Goal: Navigation & Orientation: Find specific page/section

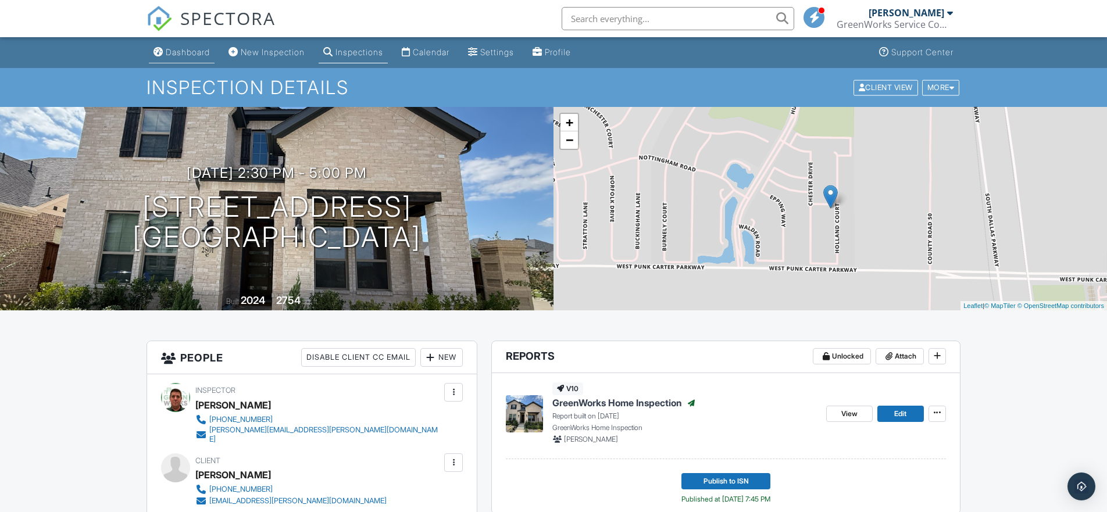
click at [191, 55] on div "Dashboard" at bounding box center [188, 52] width 44 height 10
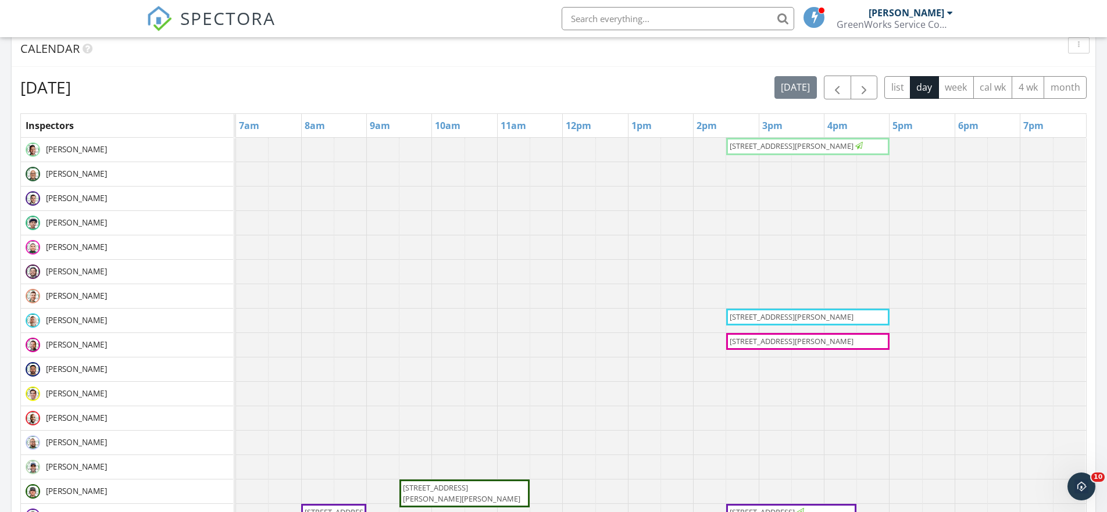
scroll to position [451, 0]
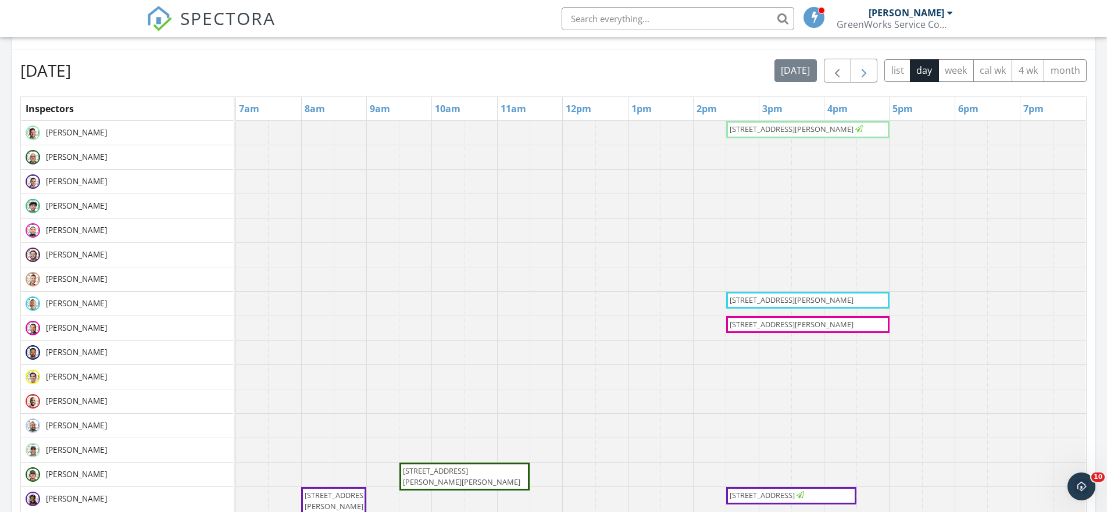
click at [864, 70] on span "button" at bounding box center [864, 71] width 14 height 14
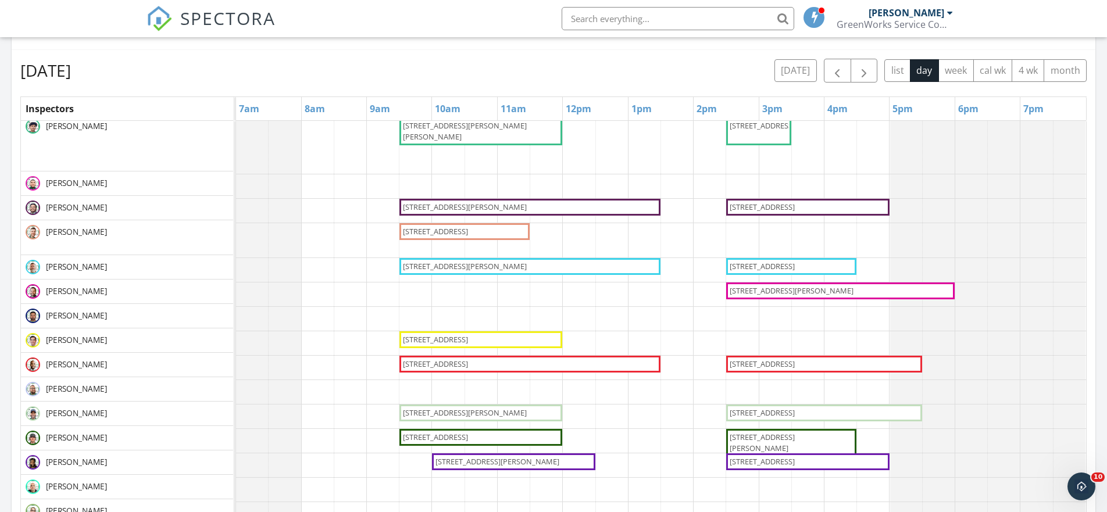
scroll to position [84, 0]
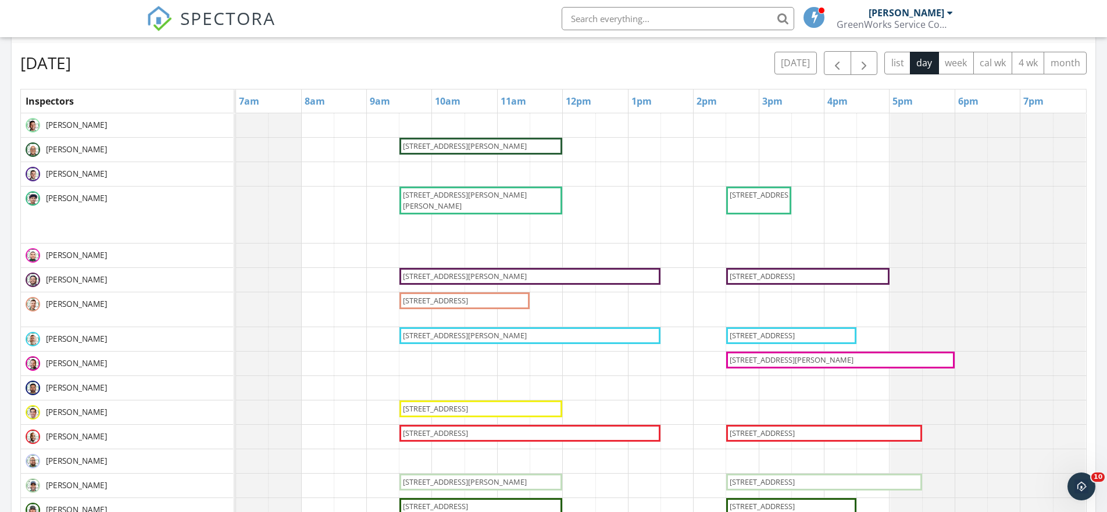
click at [33, 151] on img at bounding box center [33, 149] width 15 height 15
click at [32, 146] on img at bounding box center [33, 149] width 15 height 15
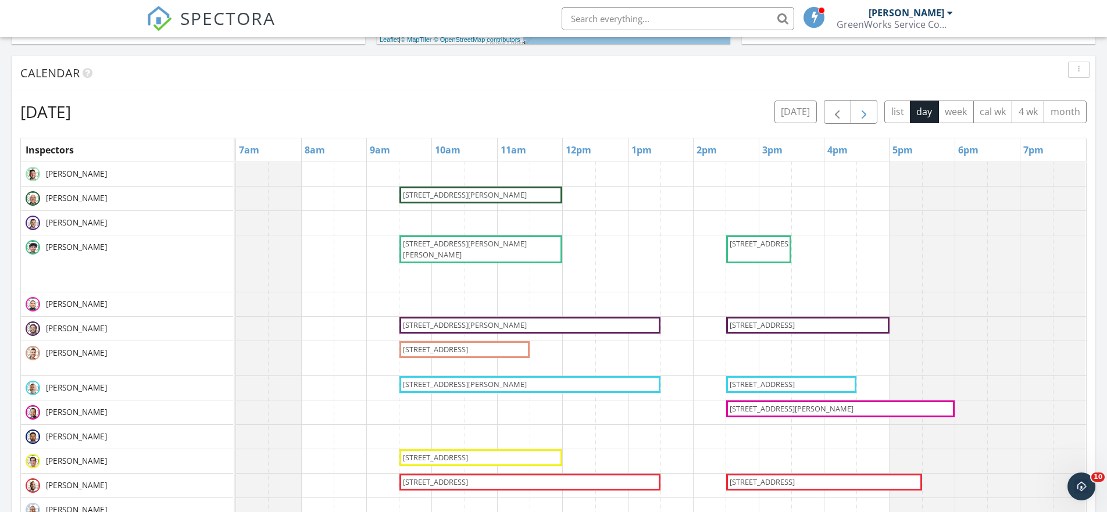
click at [867, 111] on span "button" at bounding box center [864, 112] width 14 height 14
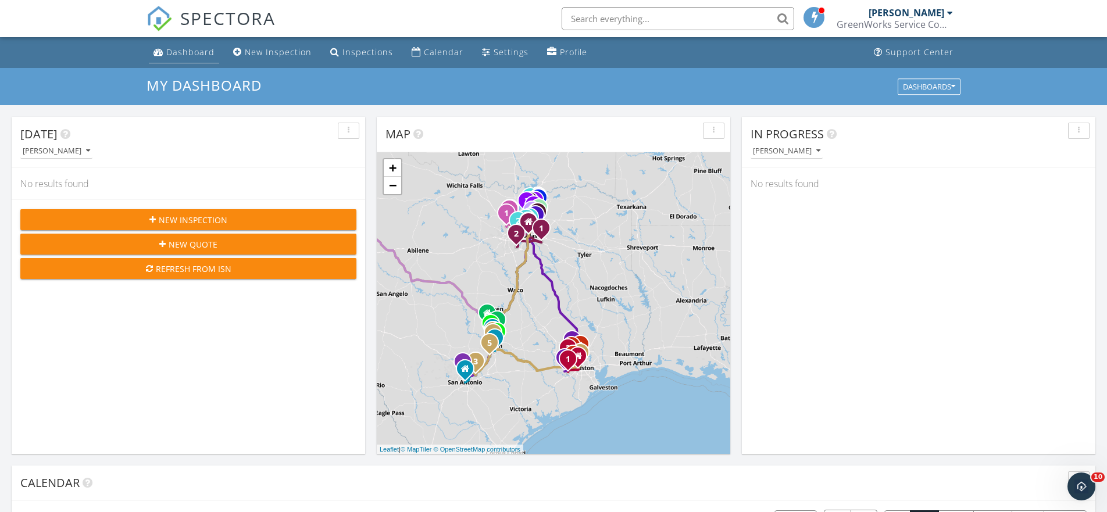
click at [199, 53] on div "Dashboard" at bounding box center [190, 52] width 48 height 11
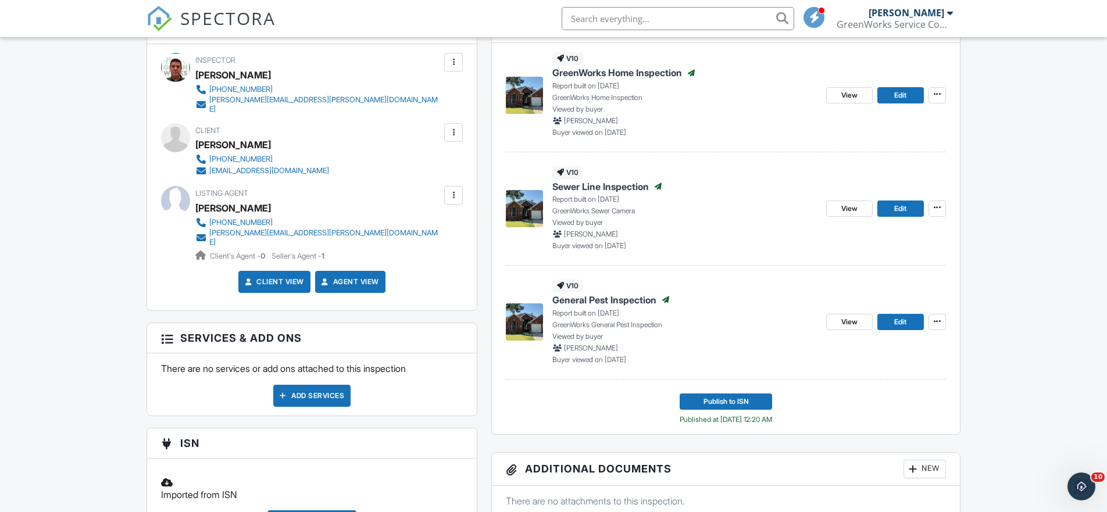
click at [642, 301] on span "General Pest Inspection" at bounding box center [604, 300] width 104 height 13
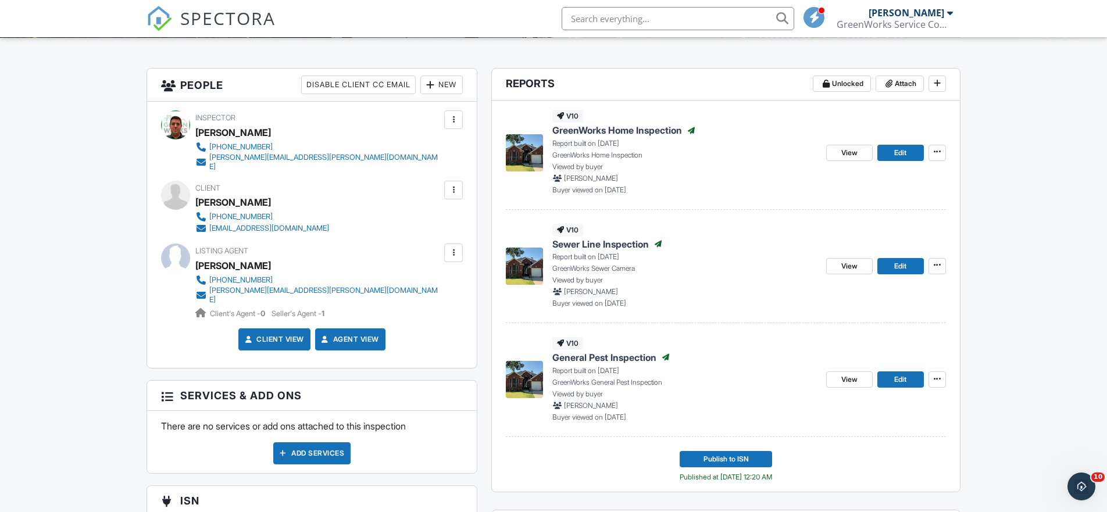
scroll to position [274, 0]
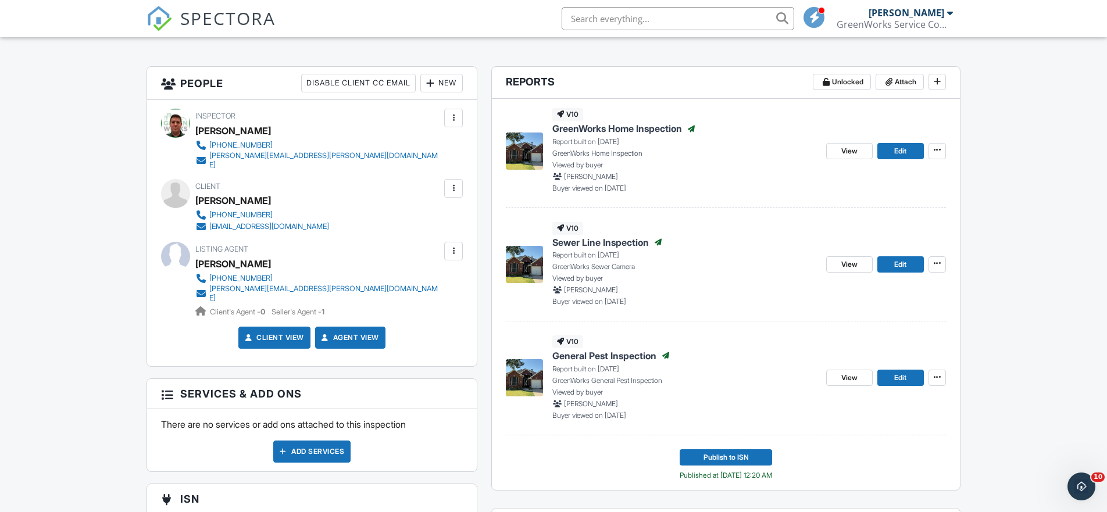
click at [612, 354] on span "General Pest Inspection" at bounding box center [604, 355] width 104 height 13
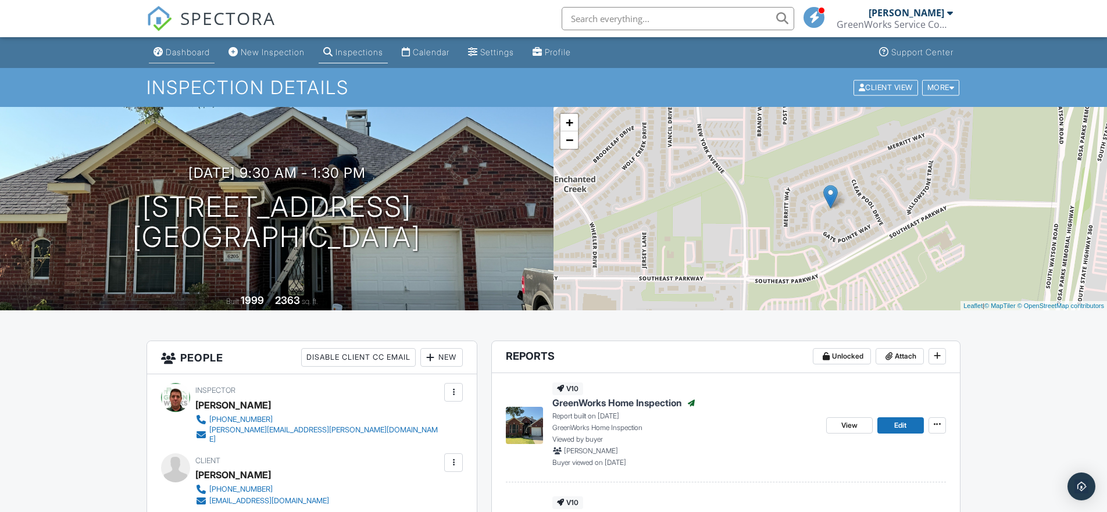
click at [194, 53] on div "Dashboard" at bounding box center [188, 52] width 44 height 10
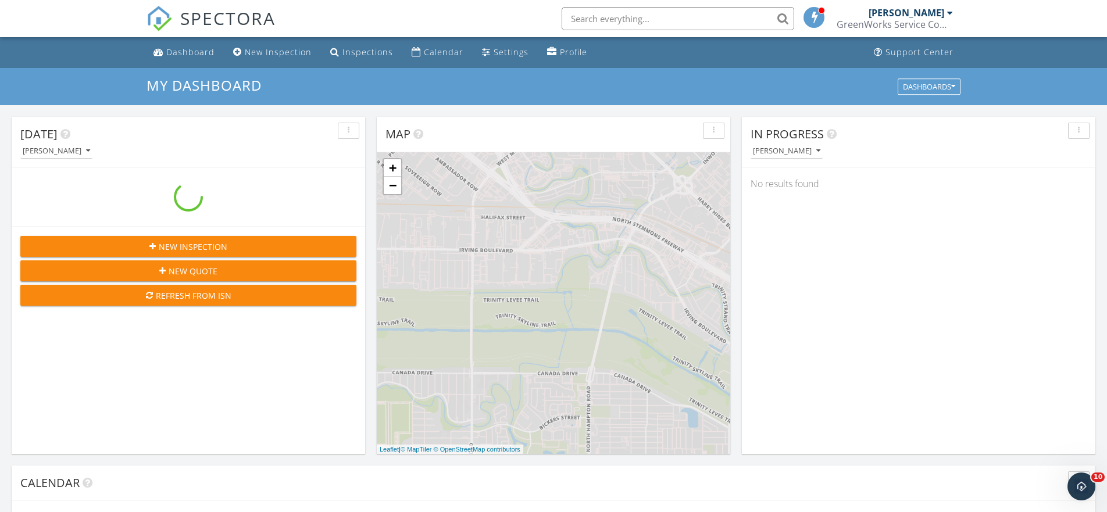
scroll to position [1058, 1107]
